Goal: Information Seeking & Learning: Learn about a topic

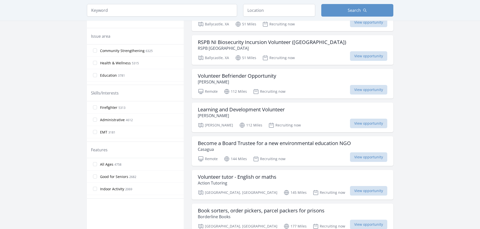
scroll to position [151, 0]
click at [369, 124] on span "View opportunity" at bounding box center [368, 124] width 37 height 10
click at [366, 157] on span "View opportunity" at bounding box center [368, 157] width 37 height 10
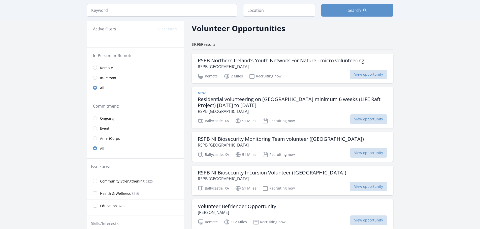
scroll to position [0, 0]
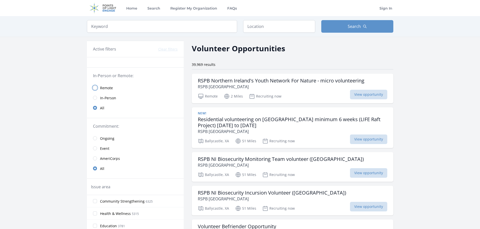
click at [95, 88] on input "radio" at bounding box center [95, 88] width 4 height 4
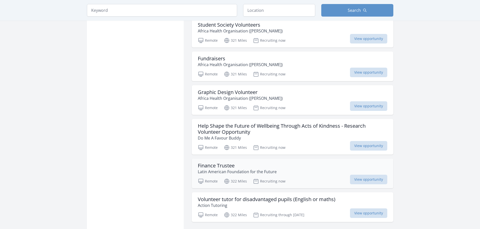
scroll to position [529, 0]
click at [236, 125] on h3 "Help Shape the Future of Wellbeing Through Acts of Kindness - Research Voluntee…" at bounding box center [292, 129] width 189 height 12
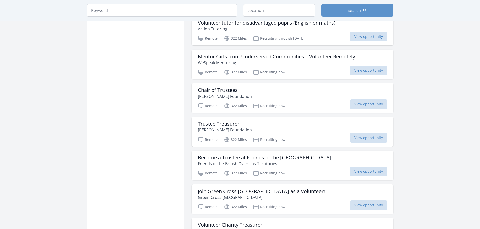
scroll to position [730, 0]
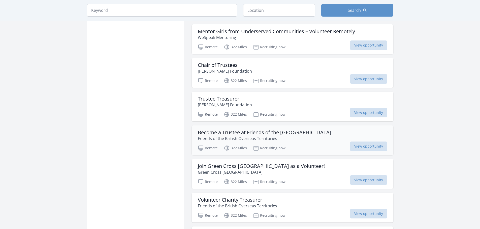
click at [255, 132] on h3 "Become a Trustee at Friends of the British Overseas Territories" at bounding box center [264, 133] width 133 height 6
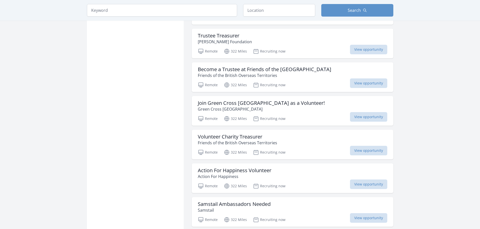
scroll to position [806, 0]
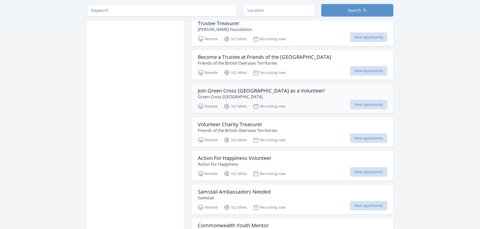
click at [271, 90] on h3 "Join Green Cross United Kingdom as a Volunteer!" at bounding box center [261, 91] width 127 height 6
click at [214, 160] on h3 "Action For Happiness Volunteer" at bounding box center [235, 158] width 74 height 6
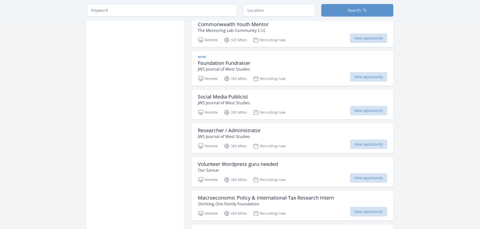
scroll to position [1032, 0]
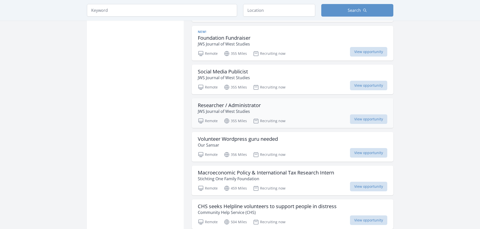
click at [215, 106] on h3 "Researcher / Administrator" at bounding box center [229, 105] width 63 height 6
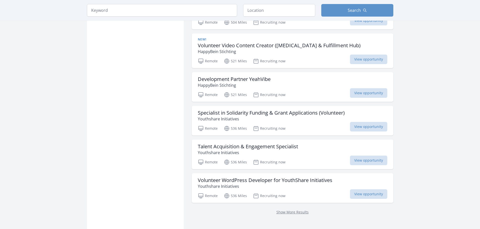
scroll to position [1234, 0]
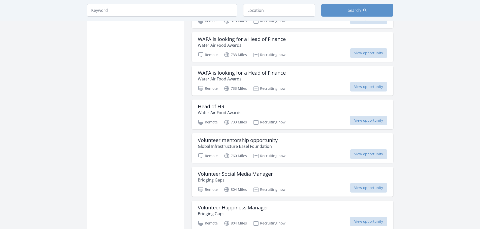
scroll to position [1888, 0]
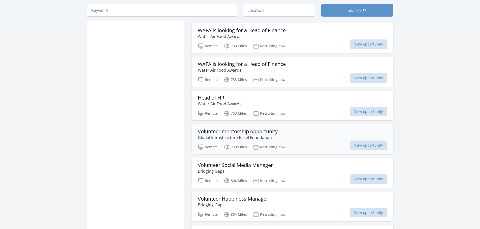
click at [225, 132] on h3 "Volunteer mentorship opportunity" at bounding box center [238, 132] width 80 height 6
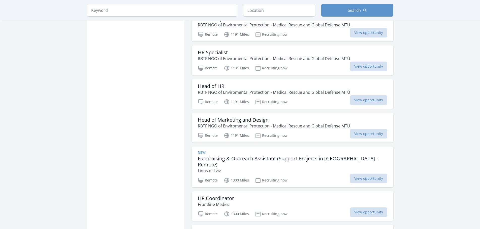
scroll to position [2568, 0]
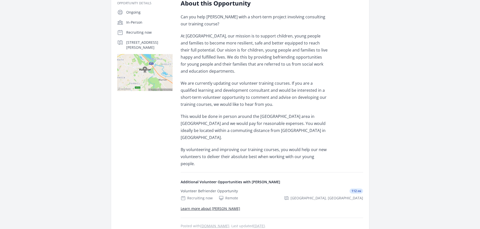
scroll to position [101, 0]
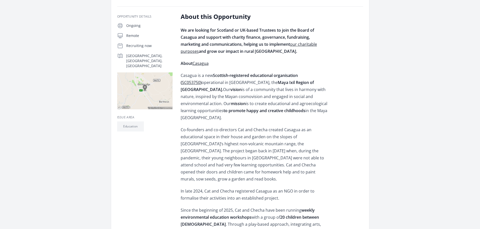
scroll to position [101, 0]
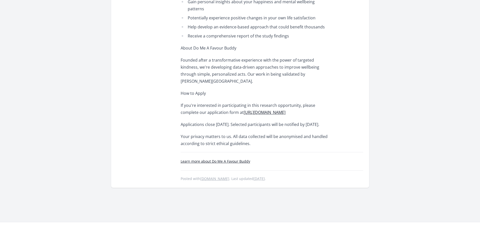
scroll to position [478, 0]
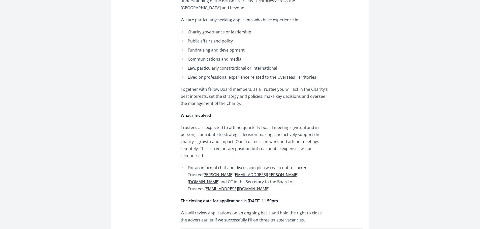
scroll to position [227, 0]
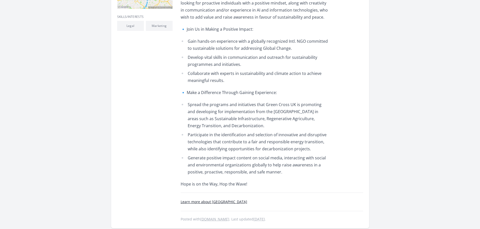
scroll to position [201, 0]
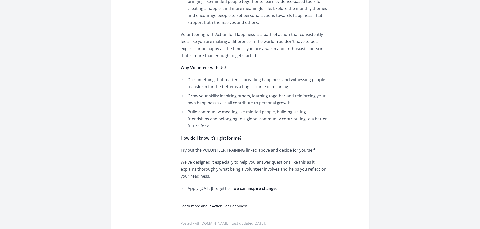
scroll to position [302, 0]
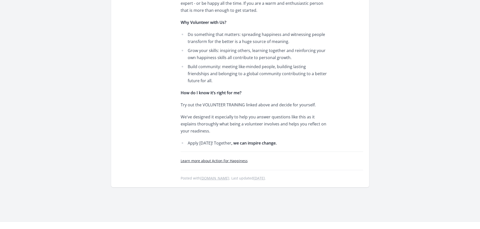
click at [242, 159] on link "Learn more about Action For Happiness" at bounding box center [214, 161] width 67 height 5
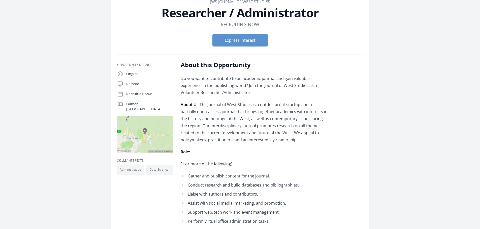
scroll to position [50, 0]
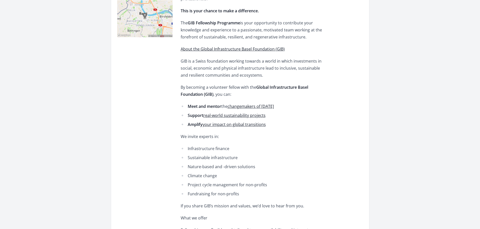
scroll to position [176, 0]
